Goal: Information Seeking & Learning: Learn about a topic

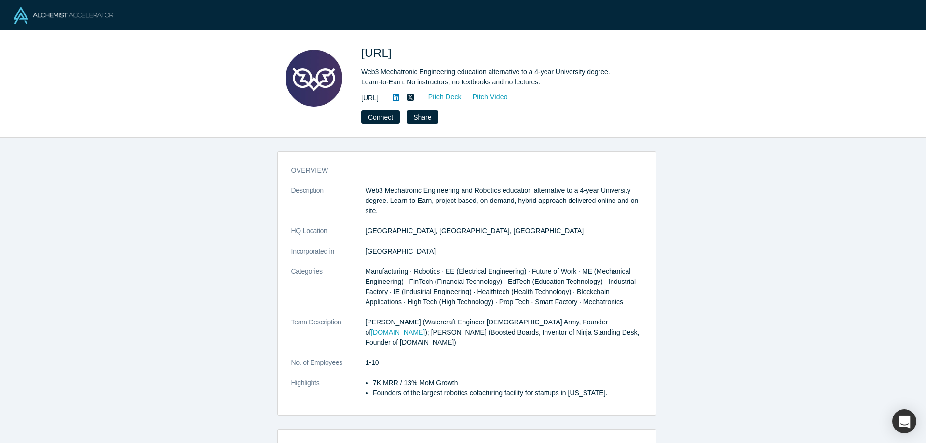
click at [379, 99] on link "https://www.mechlabs.ai" at bounding box center [369, 98] width 17 height 10
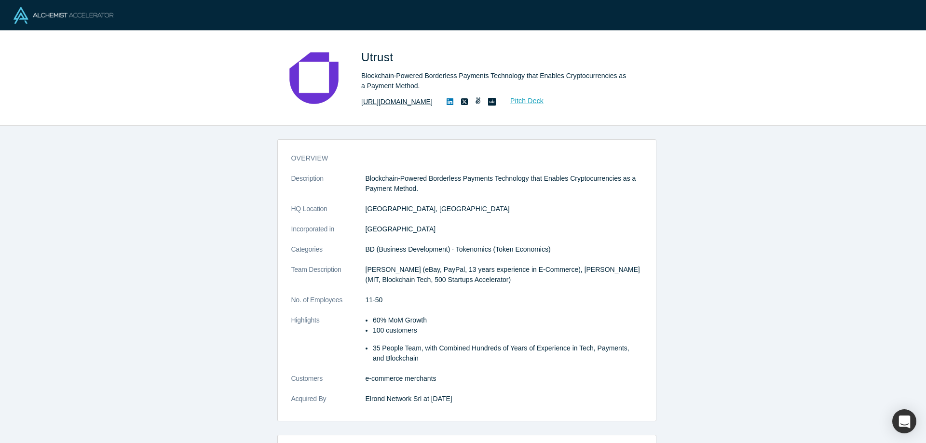
click at [386, 102] on link "[URL][DOMAIN_NAME]" at bounding box center [396, 102] width 71 height 10
click at [447, 101] on icon at bounding box center [450, 102] width 7 height 8
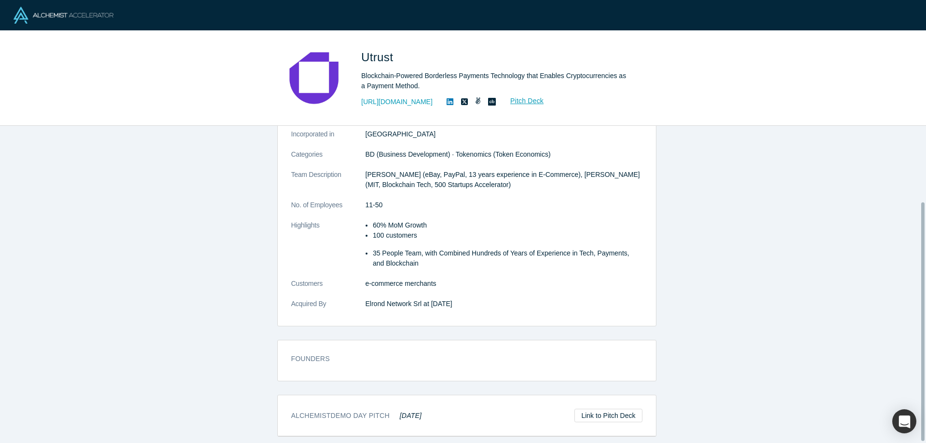
scroll to position [102, 0]
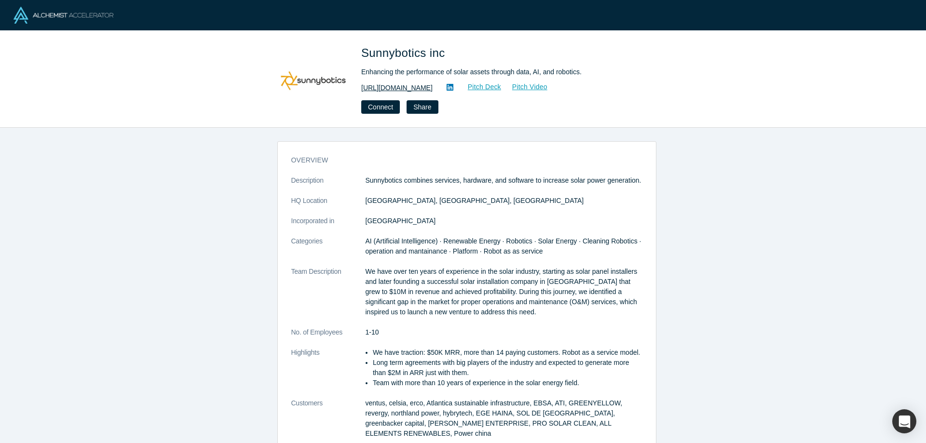
click at [406, 86] on link "http://sunnybotics.com" at bounding box center [396, 88] width 71 height 10
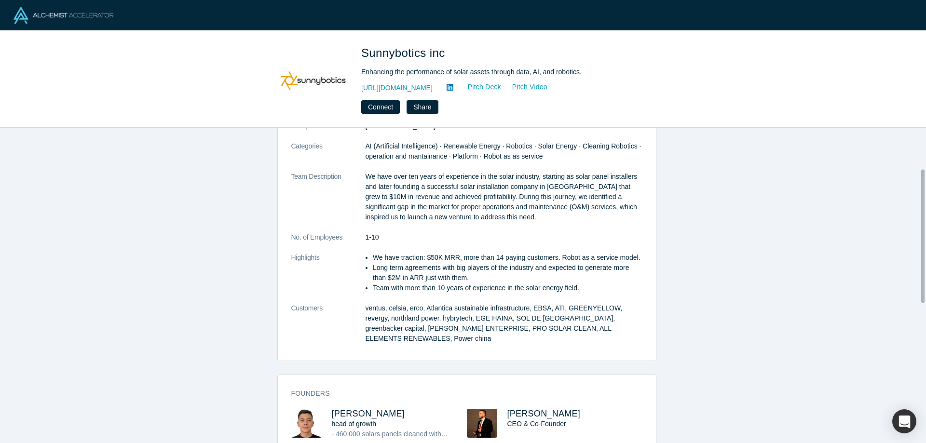
scroll to position [97, 0]
drag, startPoint x: 371, startPoint y: 59, endPoint x: 364, endPoint y: 58, distance: 6.8
click at [370, 59] on span "Sunnybotics inc" at bounding box center [404, 52] width 87 height 13
drag, startPoint x: 361, startPoint y: 57, endPoint x: 460, endPoint y: 54, distance: 99.0
click at [460, 54] on h1 "Sunnybotics inc" at bounding box center [496, 52] width 270 height 17
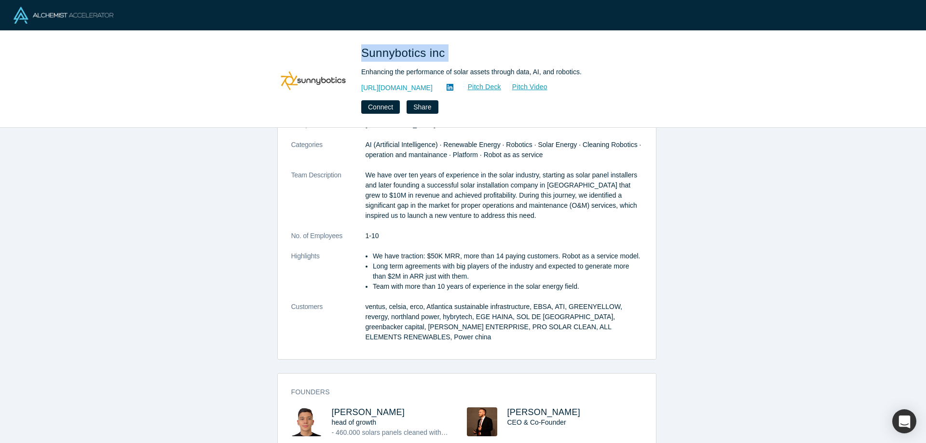
copy span "Sunnybotics inc"
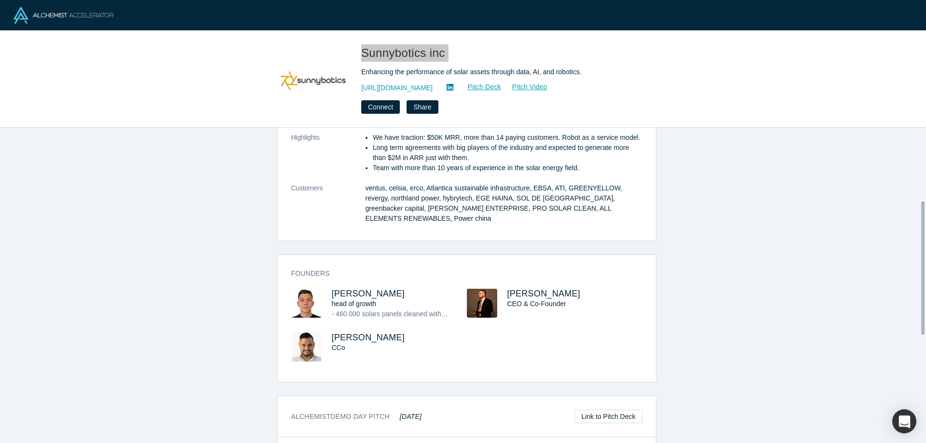
scroll to position [241, 0]
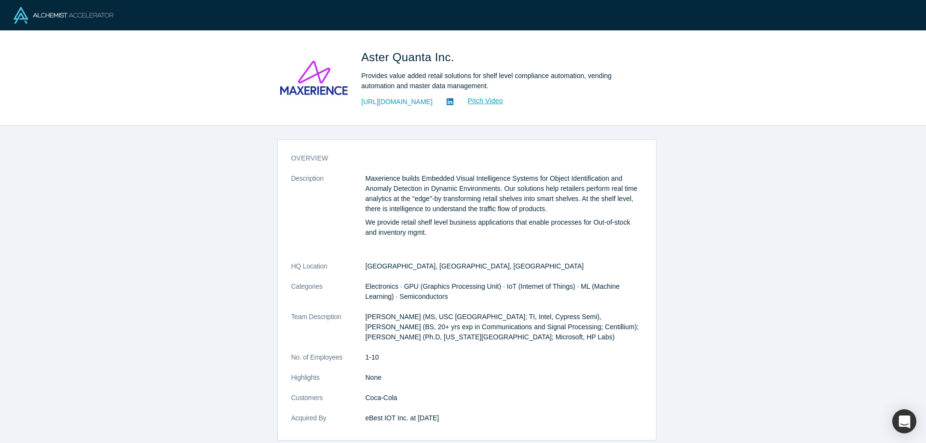
click at [822, 285] on div "overview Description Maxerience builds Embedded Visual Intelligence Systems for…" at bounding box center [467, 288] width 934 height 325
click at [423, 105] on link "http://www.maxerience.com" at bounding box center [396, 102] width 71 height 10
